Goal: Task Accomplishment & Management: Manage account settings

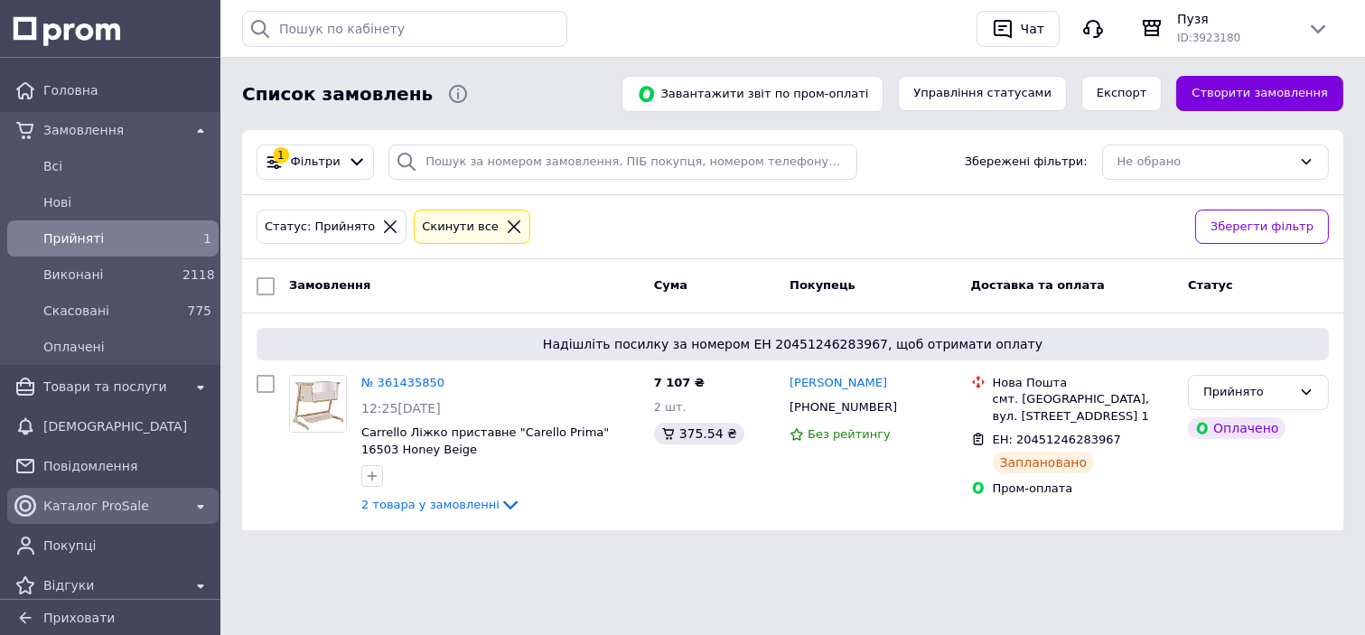
click at [121, 491] on div "Каталог ProSale" at bounding box center [113, 505] width 204 height 29
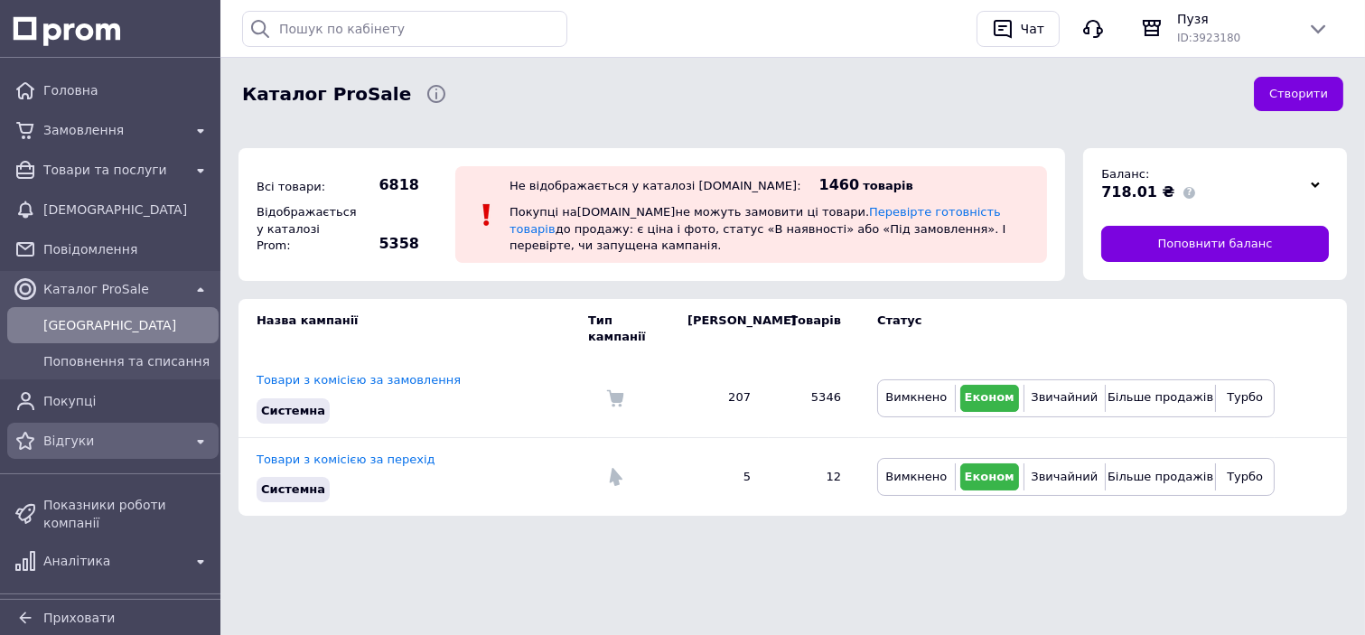
click at [102, 436] on span "Відгуки" at bounding box center [112, 441] width 139 height 18
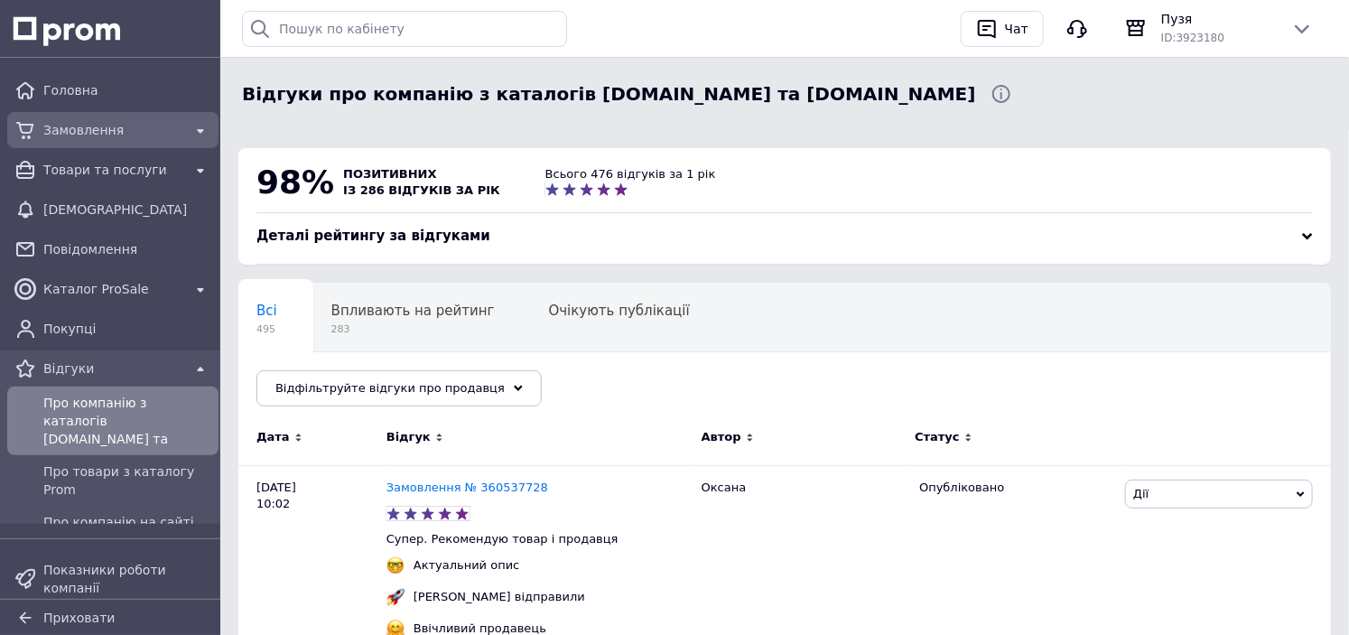
click at [133, 128] on span "Замовлення" at bounding box center [112, 130] width 139 height 18
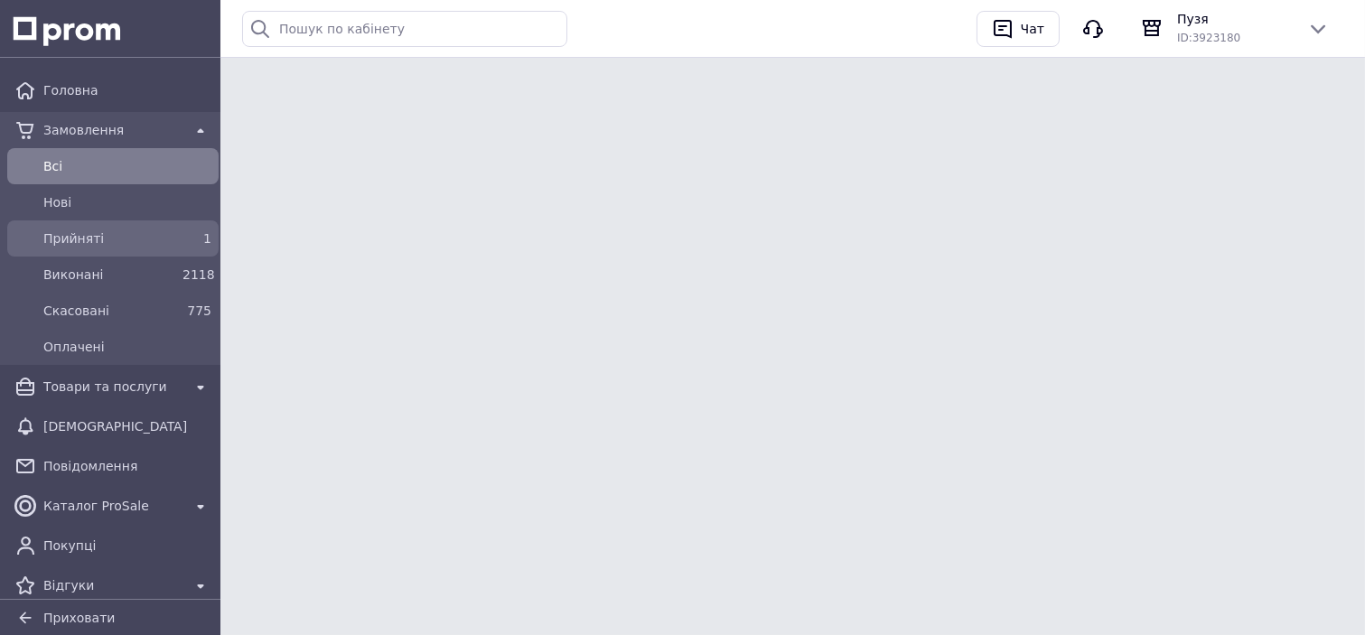
click at [157, 242] on span "Прийняті" at bounding box center [109, 238] width 132 height 18
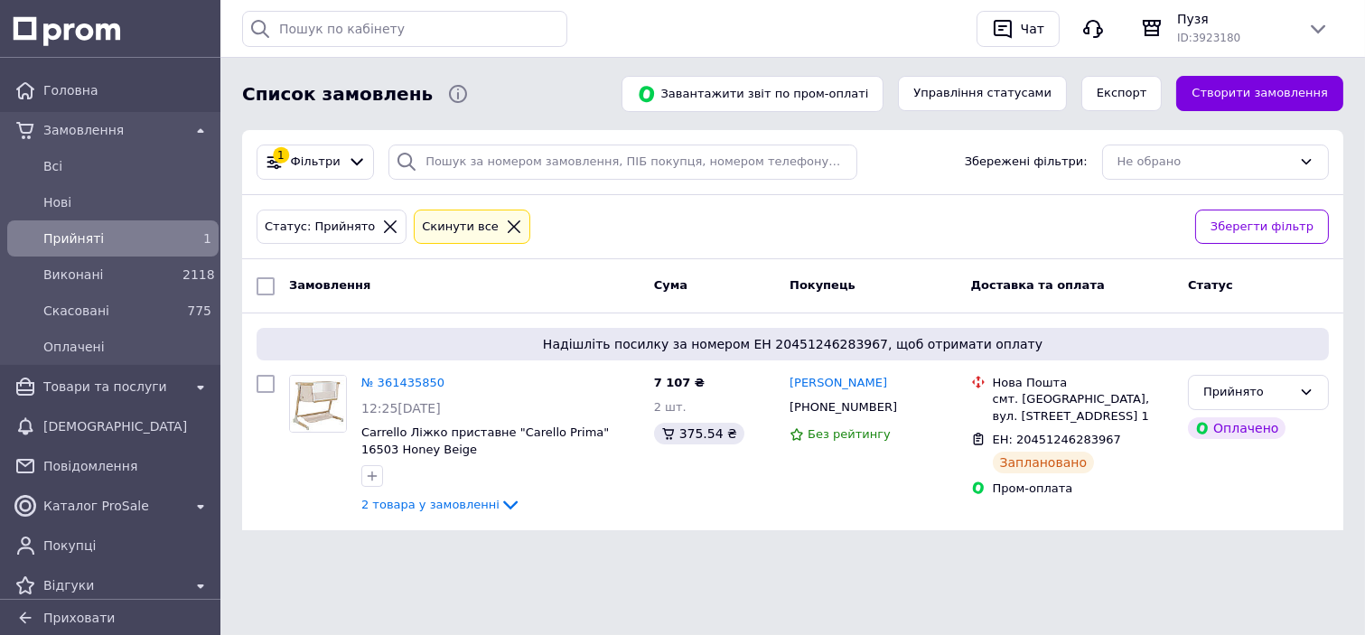
click at [151, 242] on span "Прийняті" at bounding box center [109, 238] width 132 height 18
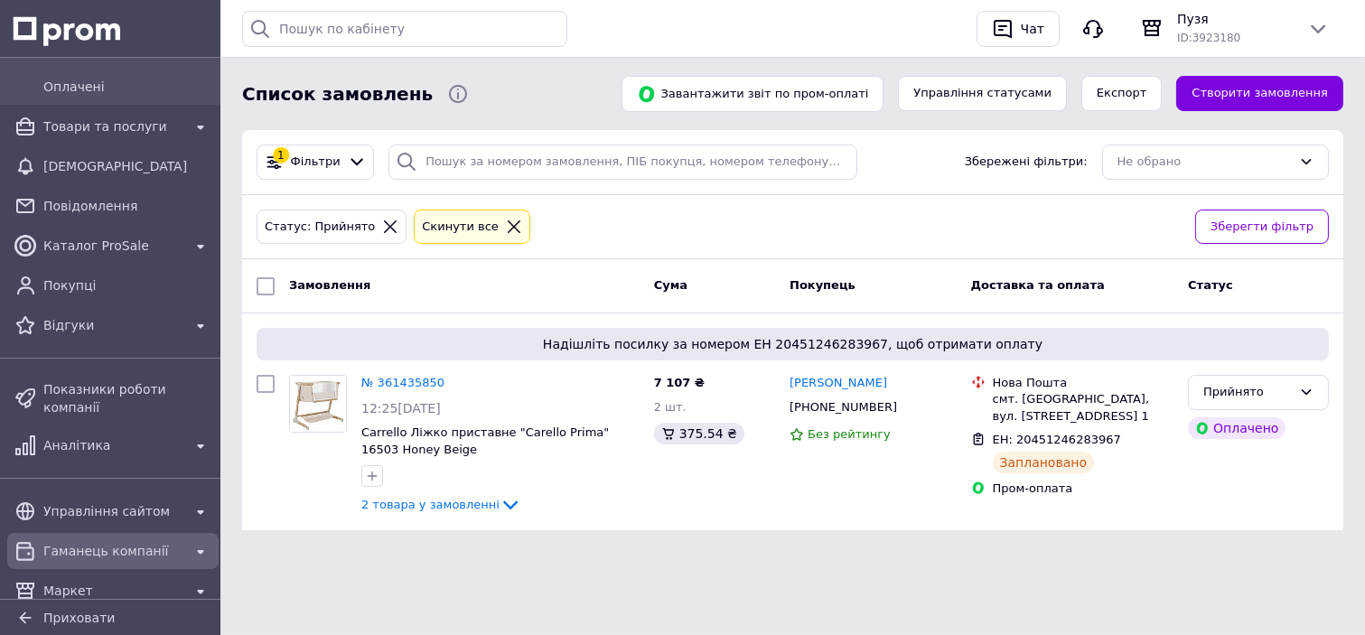
scroll to position [348, 0]
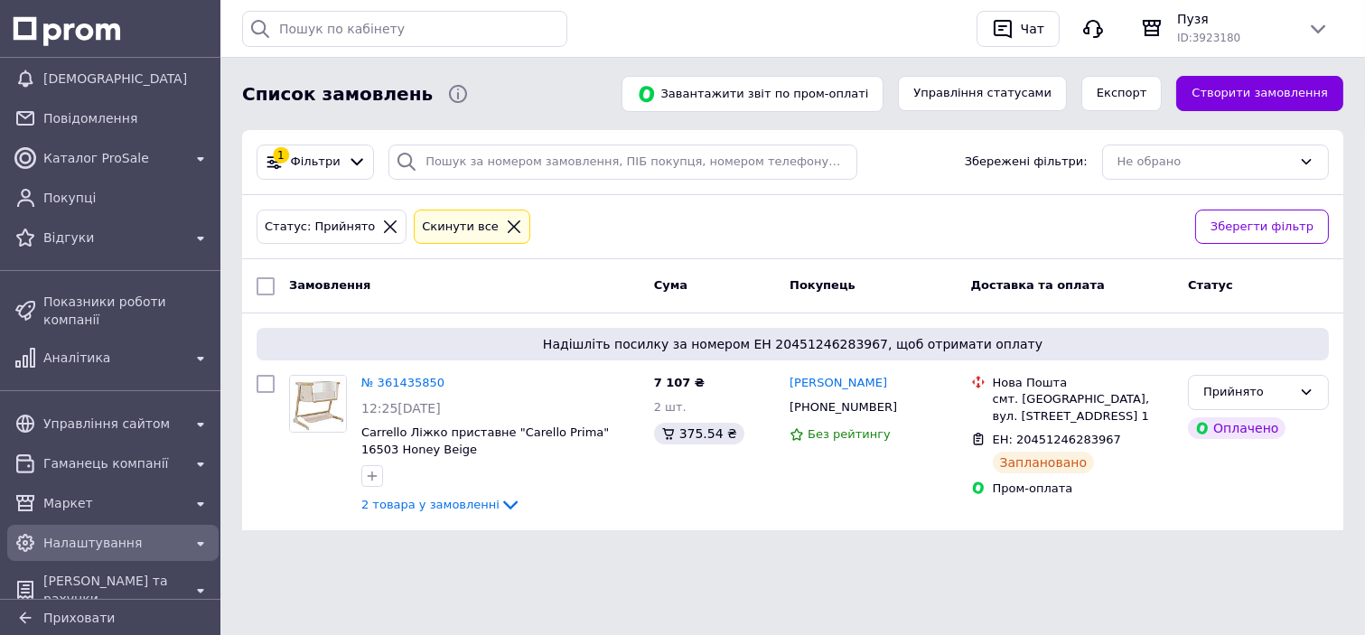
click at [125, 534] on span "Налаштування" at bounding box center [112, 543] width 139 height 18
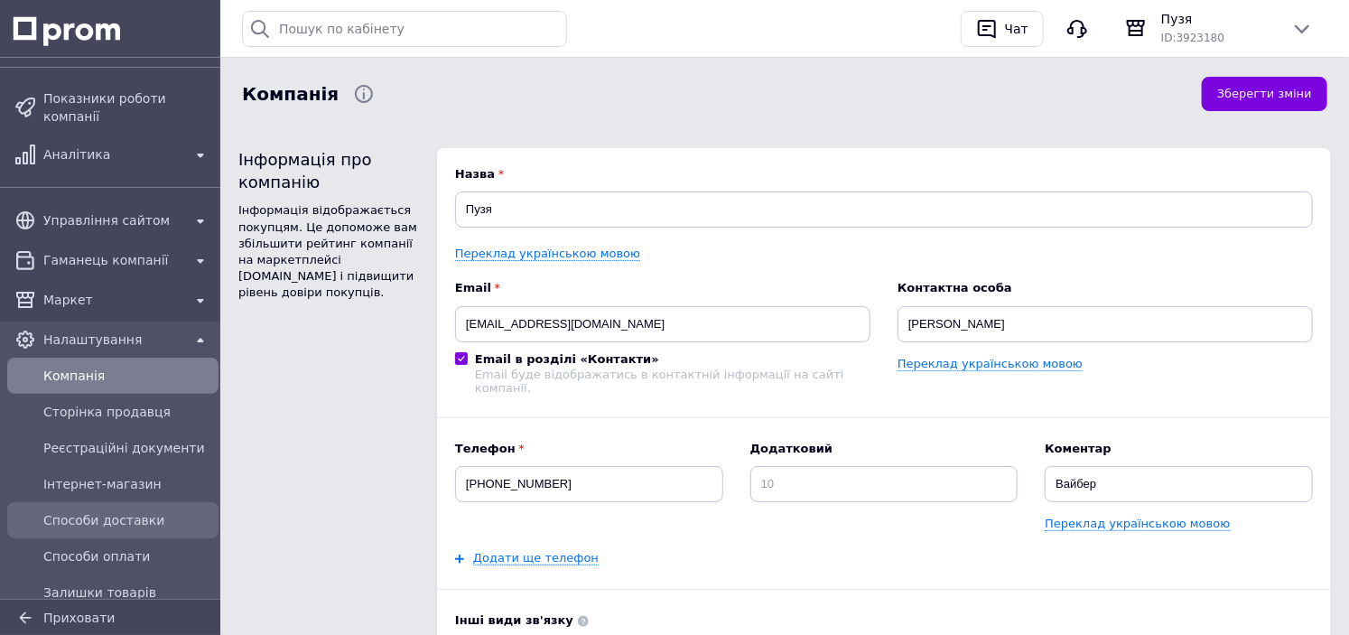
scroll to position [335, 0]
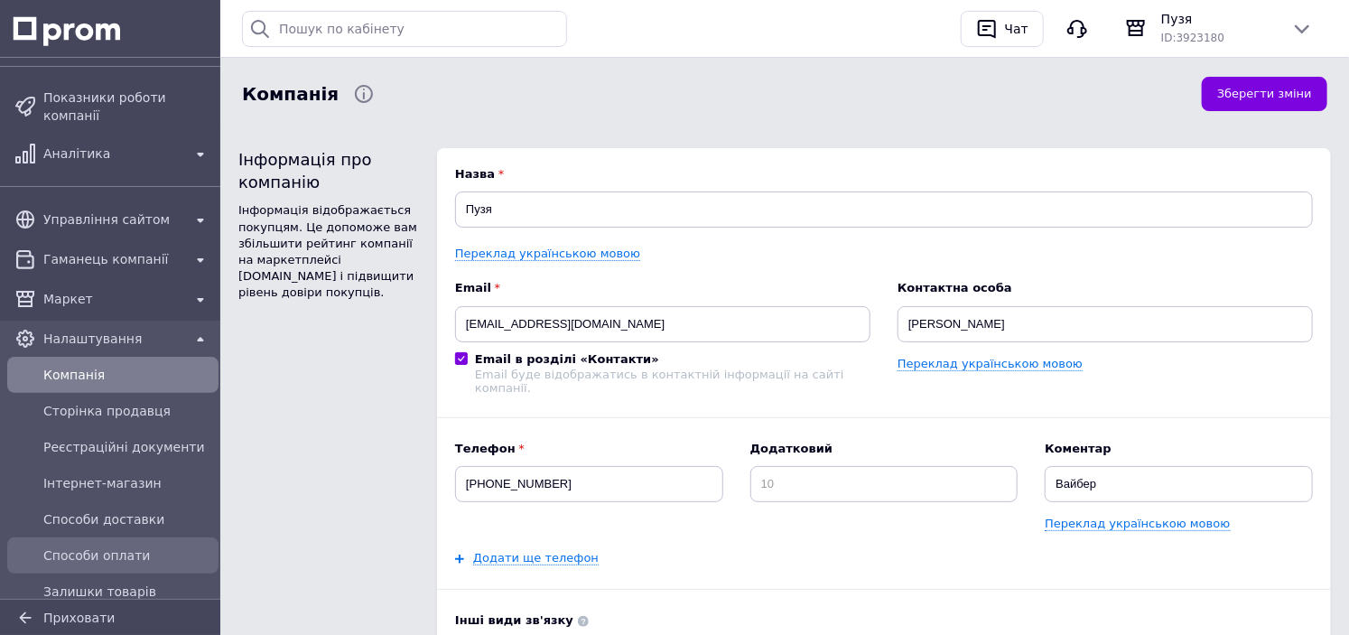
click at [130, 546] on span "Способи оплати" at bounding box center [127, 555] width 168 height 18
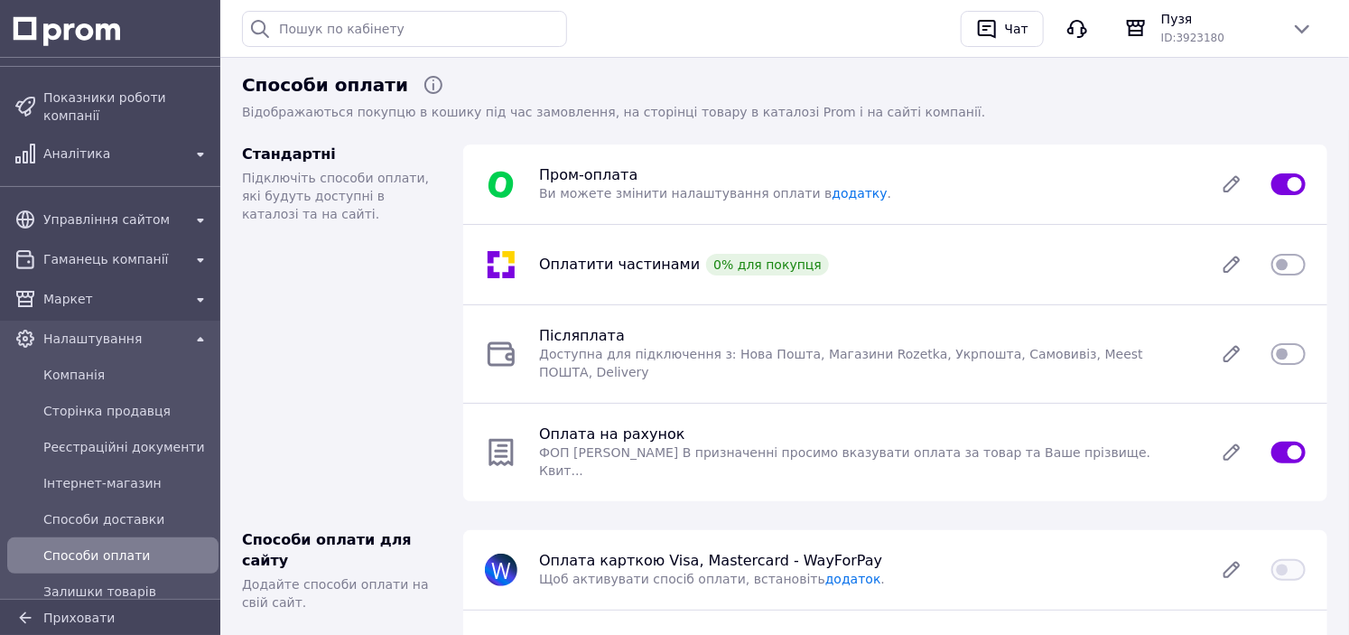
click at [1292, 425] on div "Оплата на рахунок   ФОП Пакула Денис Валерійович В призначенні просимо вказуват…" at bounding box center [895, 452] width 843 height 54
click at [1280, 443] on input "checkbox" at bounding box center [1289, 452] width 34 height 18
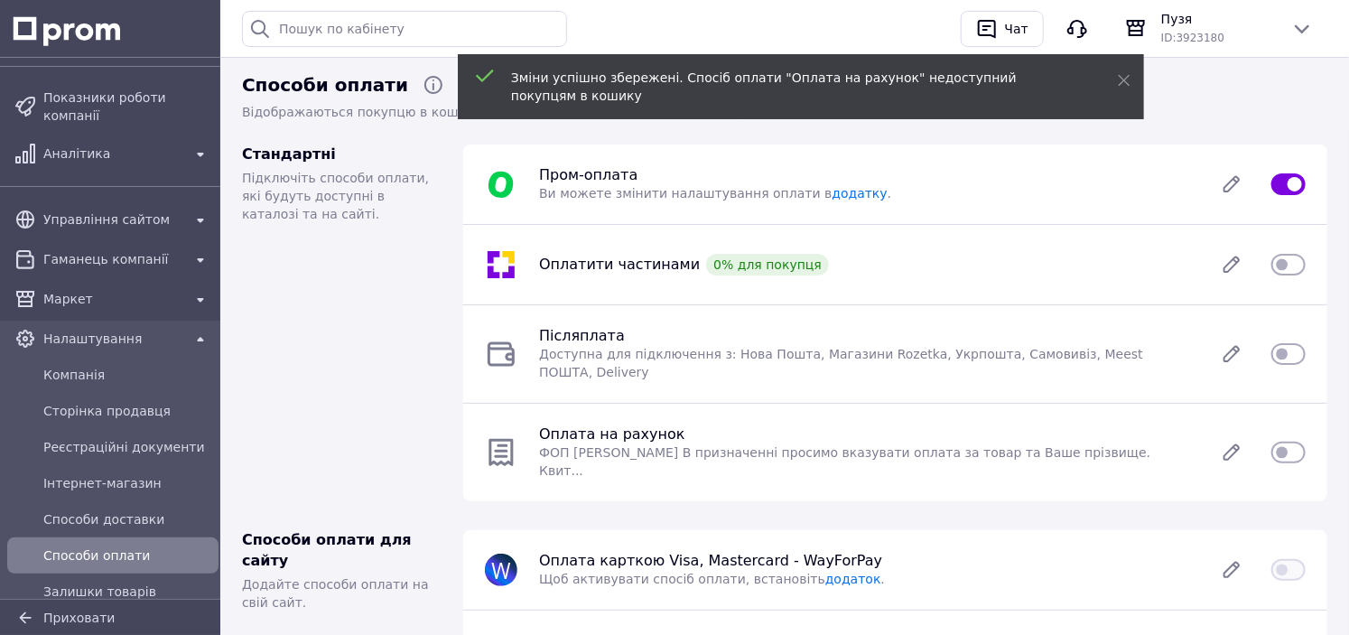
click at [1286, 443] on input "checkbox" at bounding box center [1289, 452] width 34 height 18
checkbox input "true"
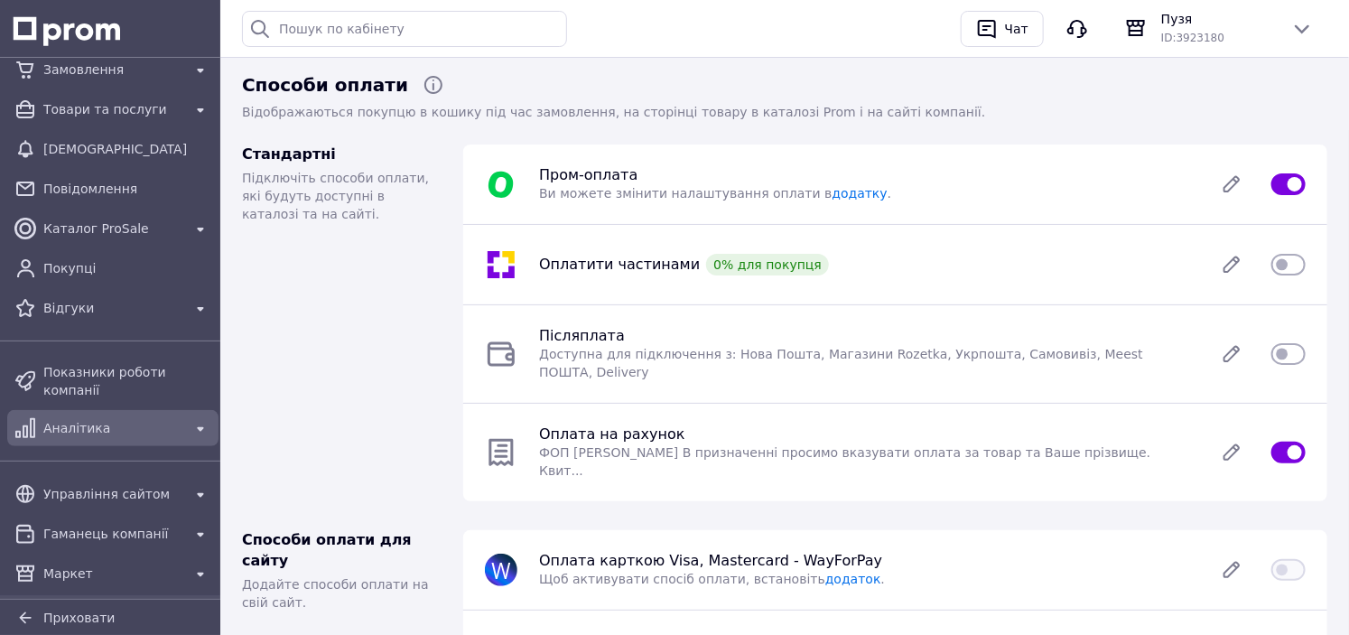
scroll to position [40, 0]
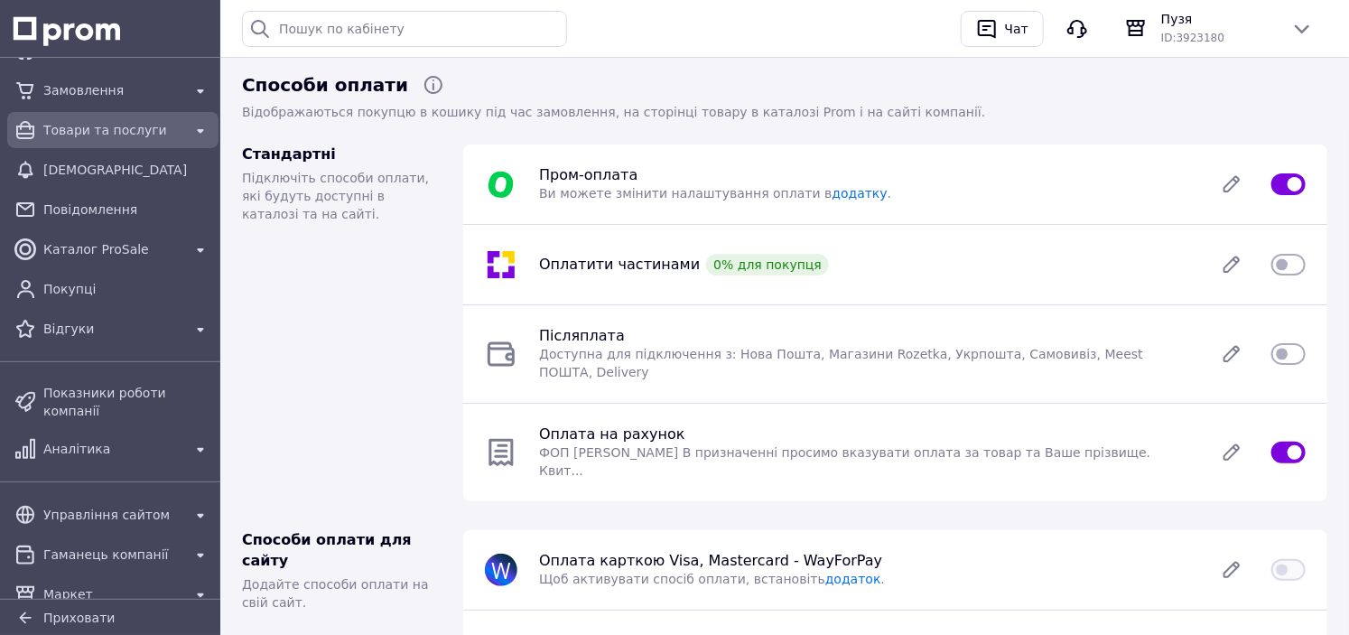
click at [98, 122] on span "Товари та послуги" at bounding box center [112, 130] width 139 height 18
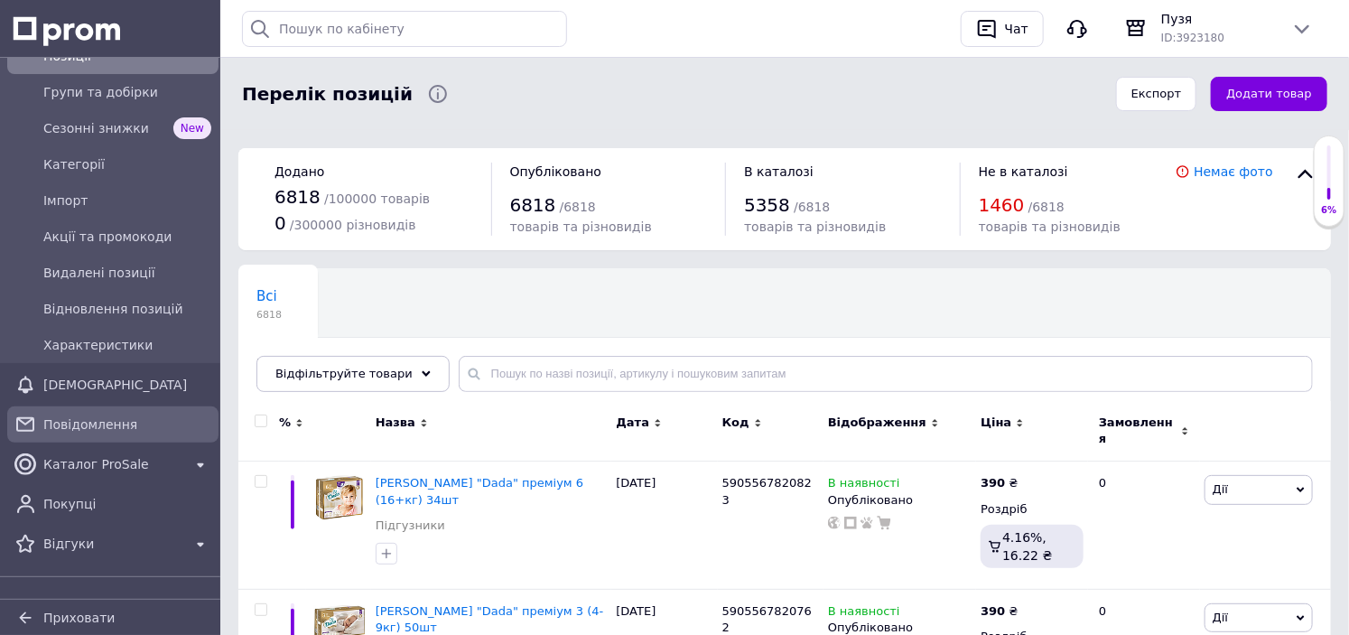
scroll to position [154, 0]
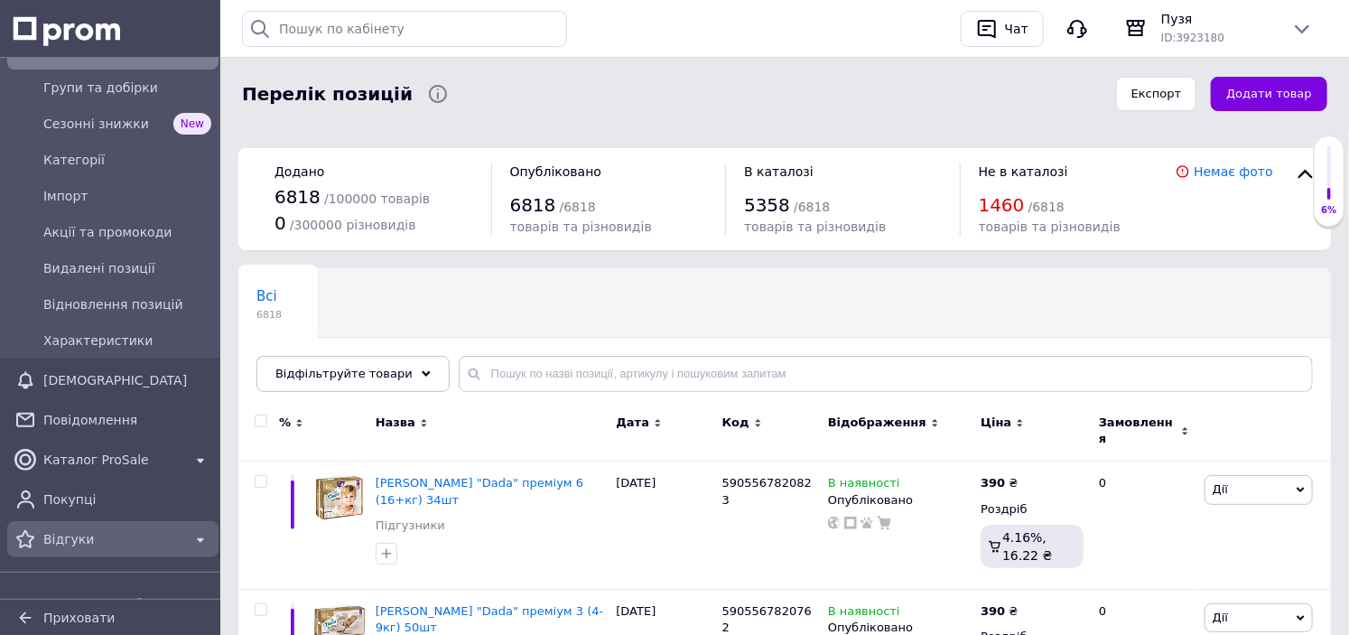
click at [103, 548] on div "Відгуки" at bounding box center [113, 539] width 146 height 25
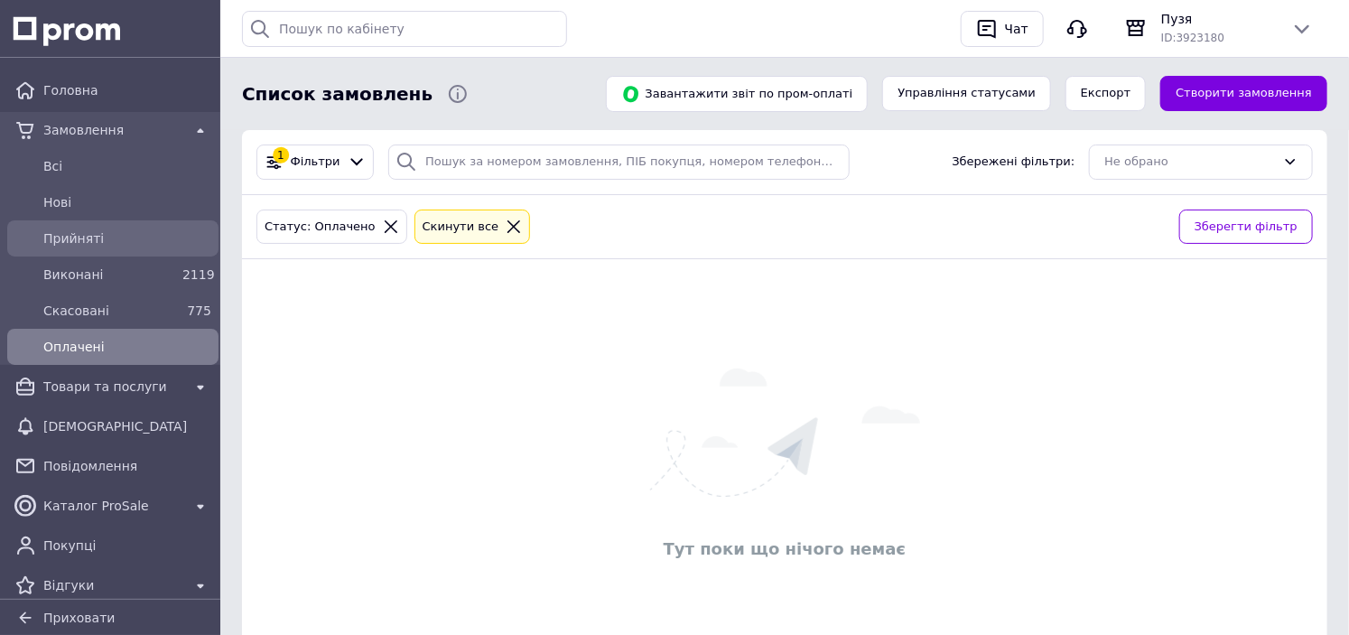
click at [118, 237] on span "Прийняті" at bounding box center [127, 238] width 168 height 18
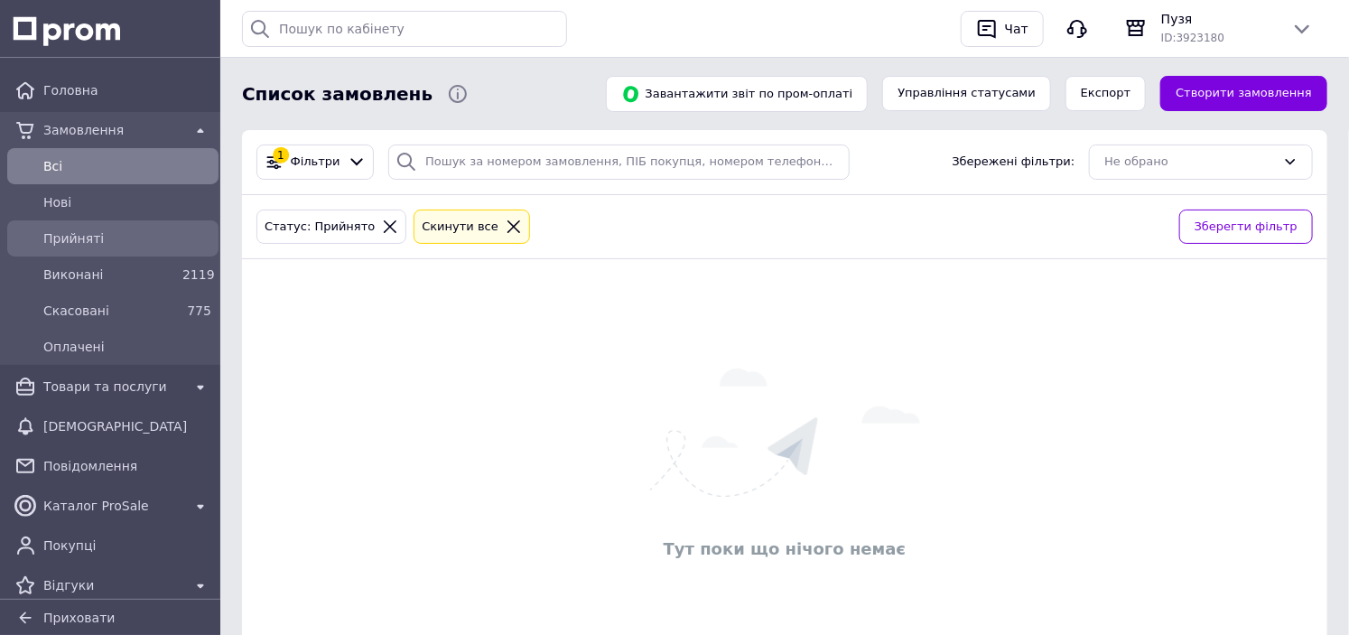
click at [150, 235] on span "Прийняті" at bounding box center [127, 238] width 168 height 18
click at [161, 230] on span "Прийняті" at bounding box center [127, 238] width 168 height 18
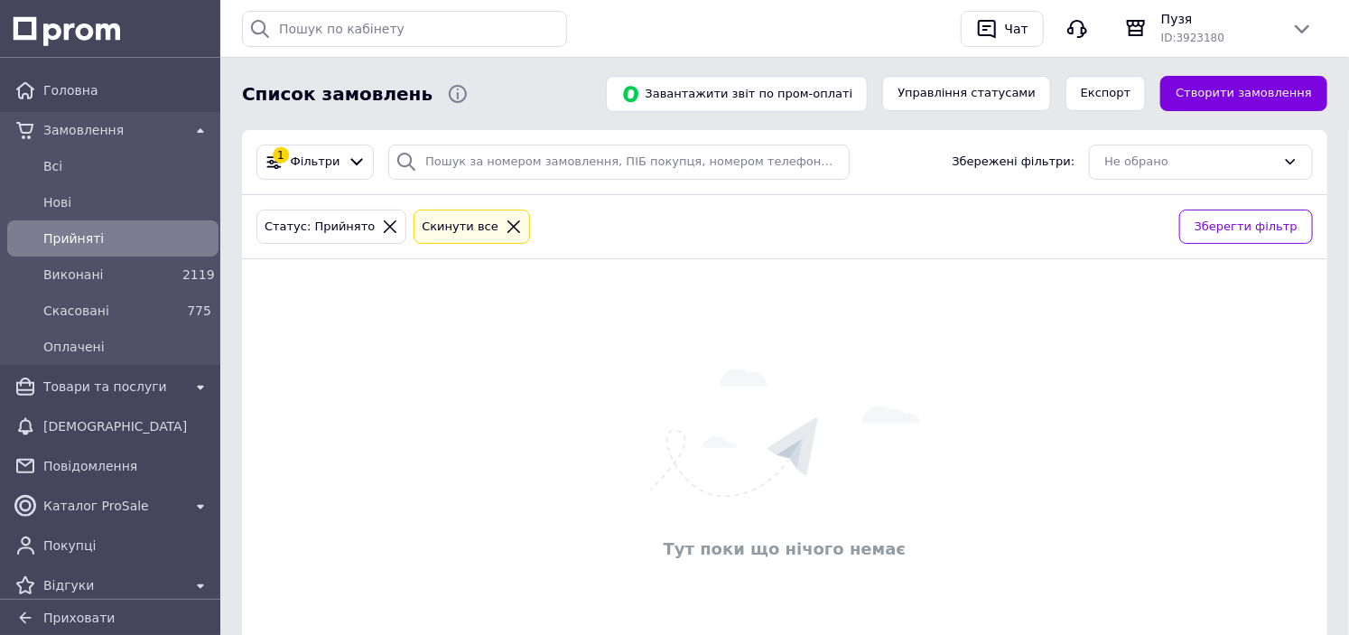
scroll to position [96, 0]
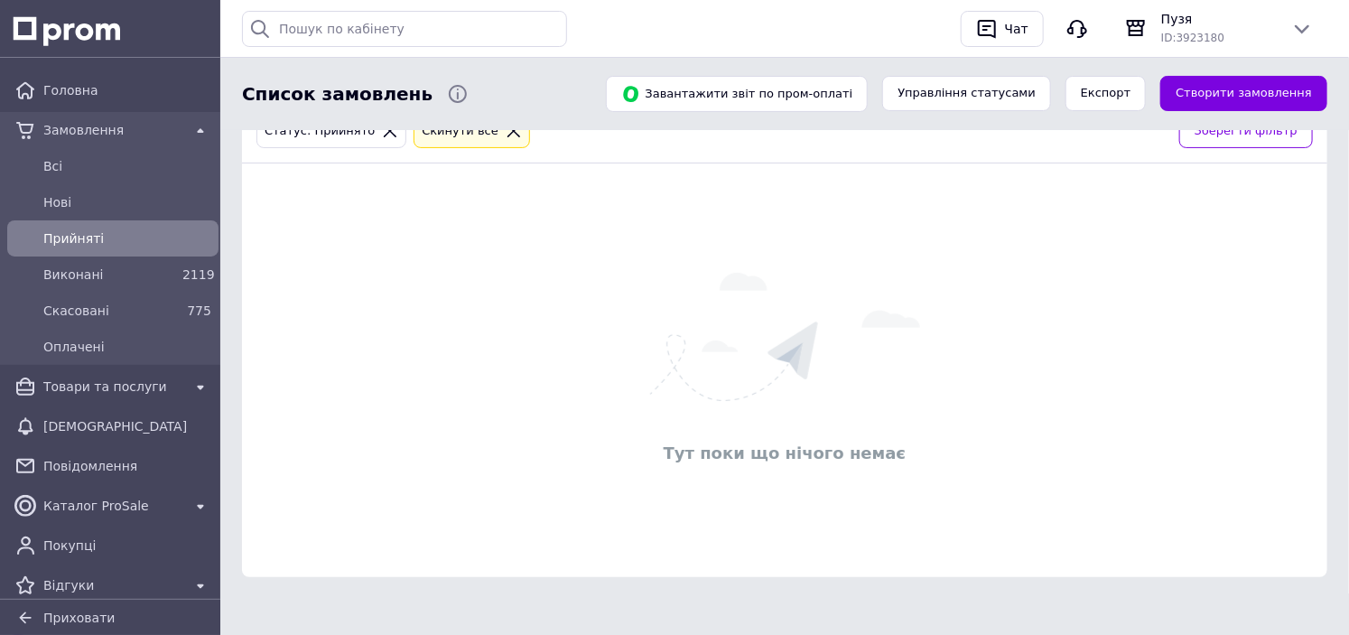
click at [177, 231] on span "Прийняті" at bounding box center [127, 238] width 168 height 18
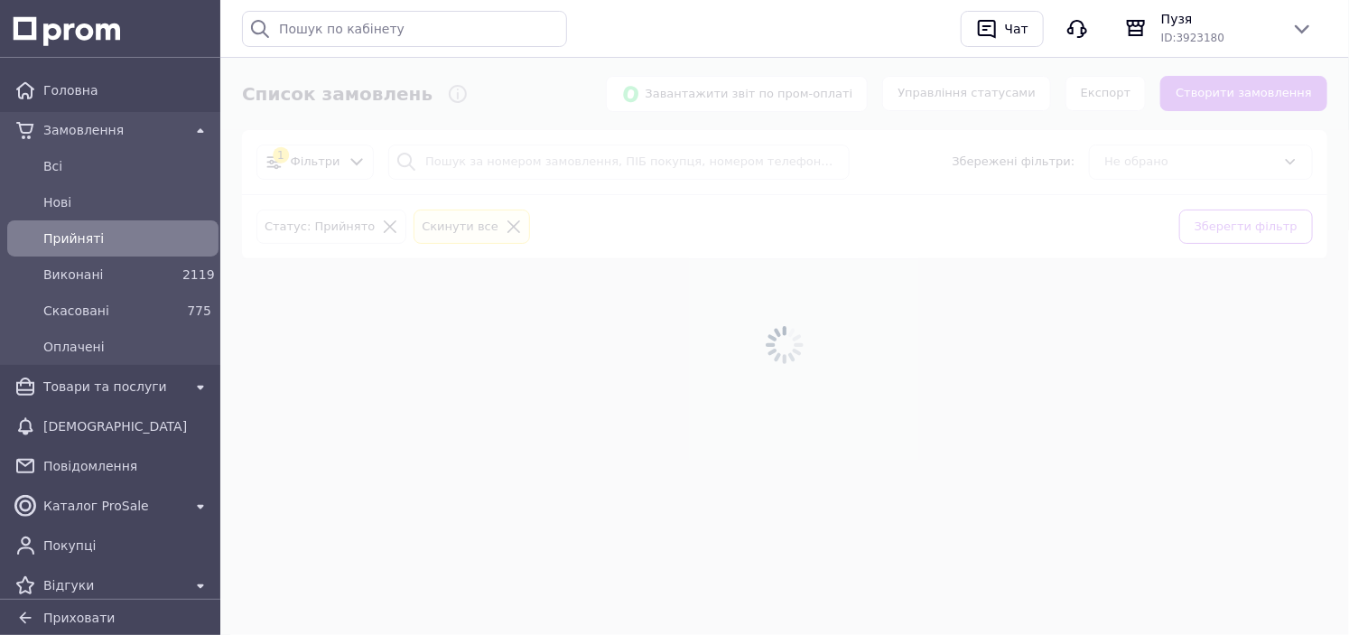
scroll to position [0, 0]
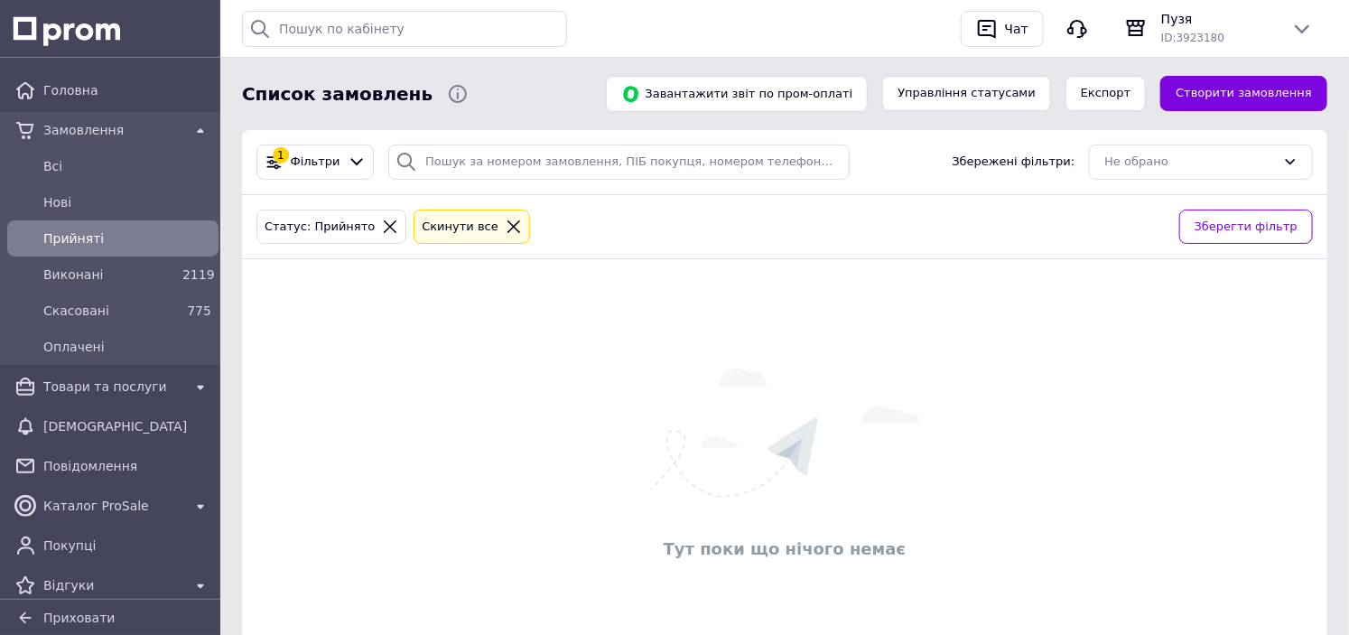
click at [177, 231] on span "Прийняті" at bounding box center [127, 238] width 168 height 18
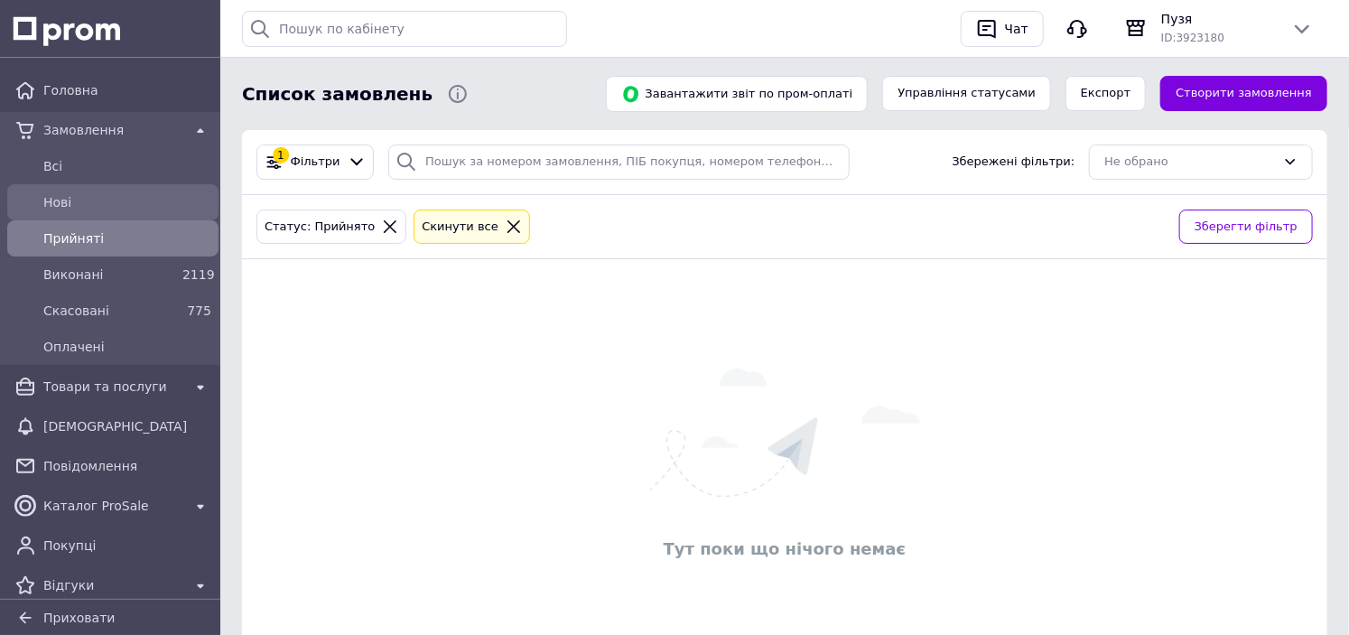
click at [101, 209] on span "Нові" at bounding box center [127, 202] width 168 height 18
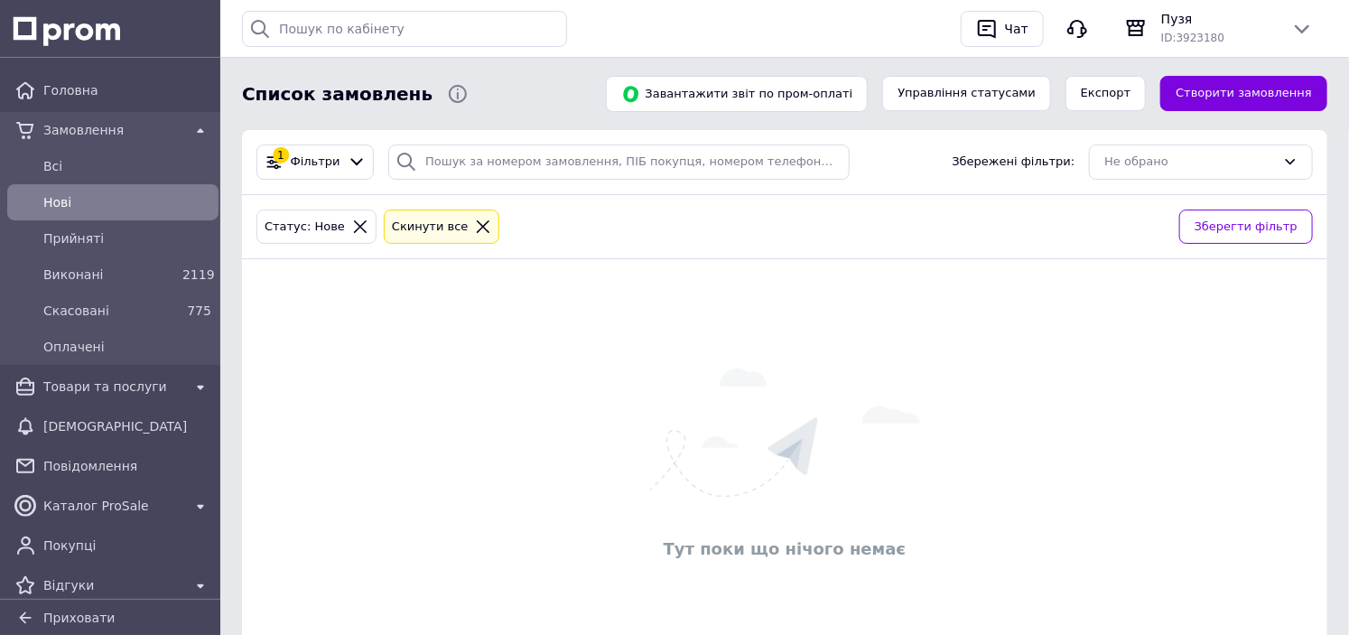
click at [101, 209] on span "Нові" at bounding box center [127, 202] width 168 height 18
click at [112, 240] on span "Прийняті" at bounding box center [127, 238] width 168 height 18
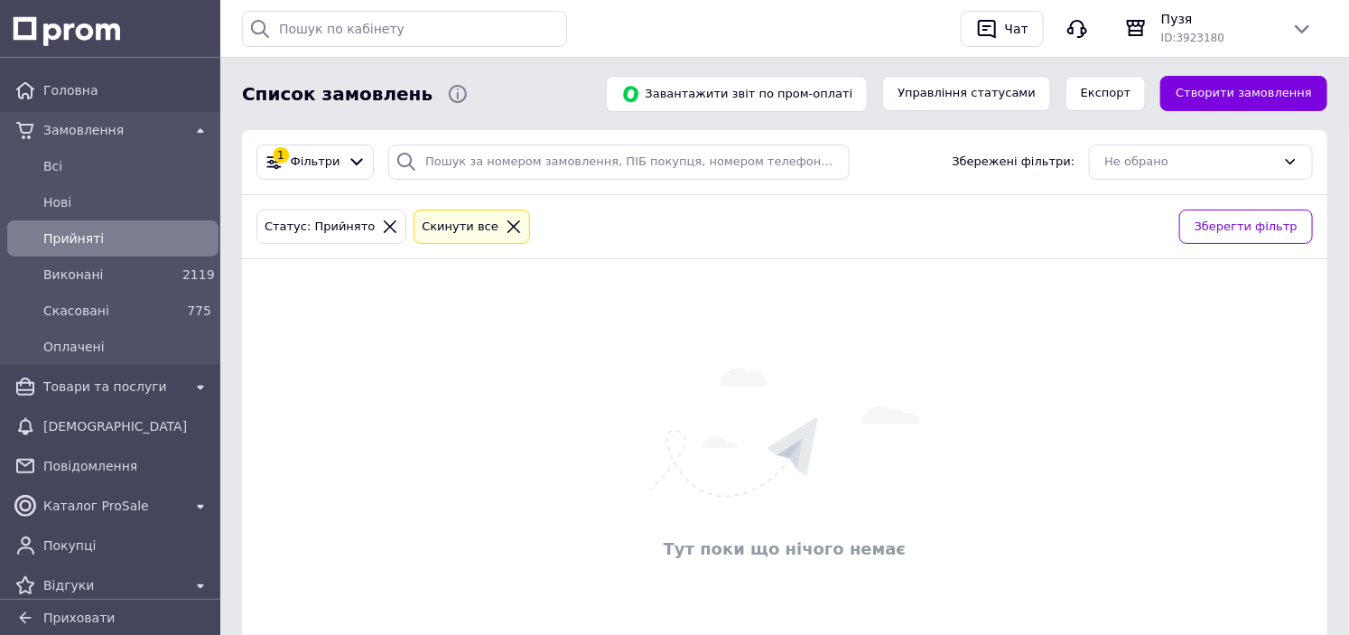
click at [112, 240] on span "Прийняті" at bounding box center [127, 238] width 168 height 18
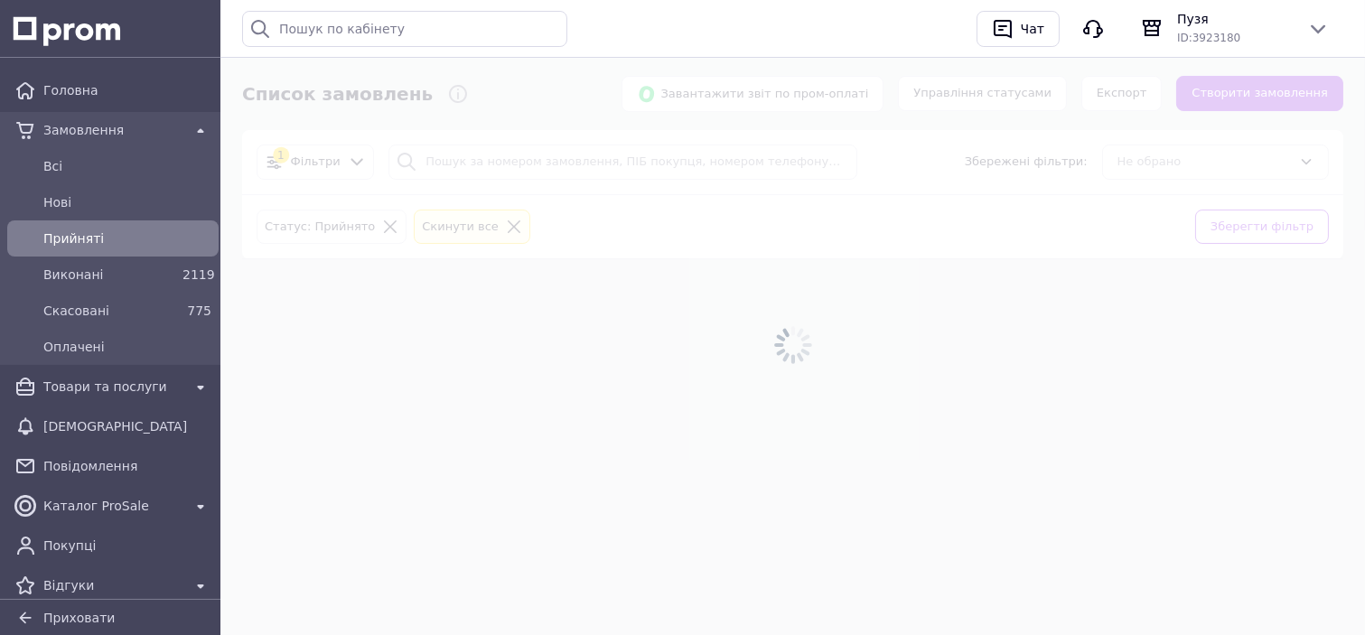
click at [141, 227] on div "Прийняті" at bounding box center [127, 238] width 175 height 25
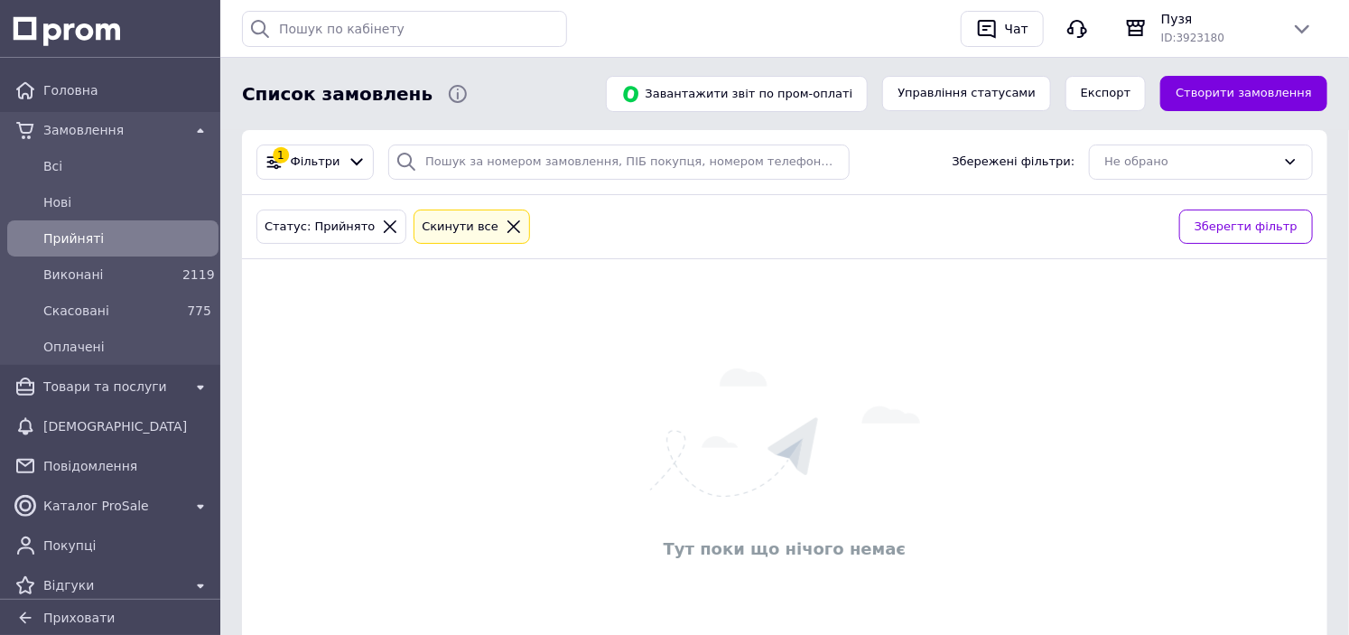
click at [114, 245] on span "Прийняті" at bounding box center [127, 238] width 168 height 18
